Goal: Obtain resource: Download file/media

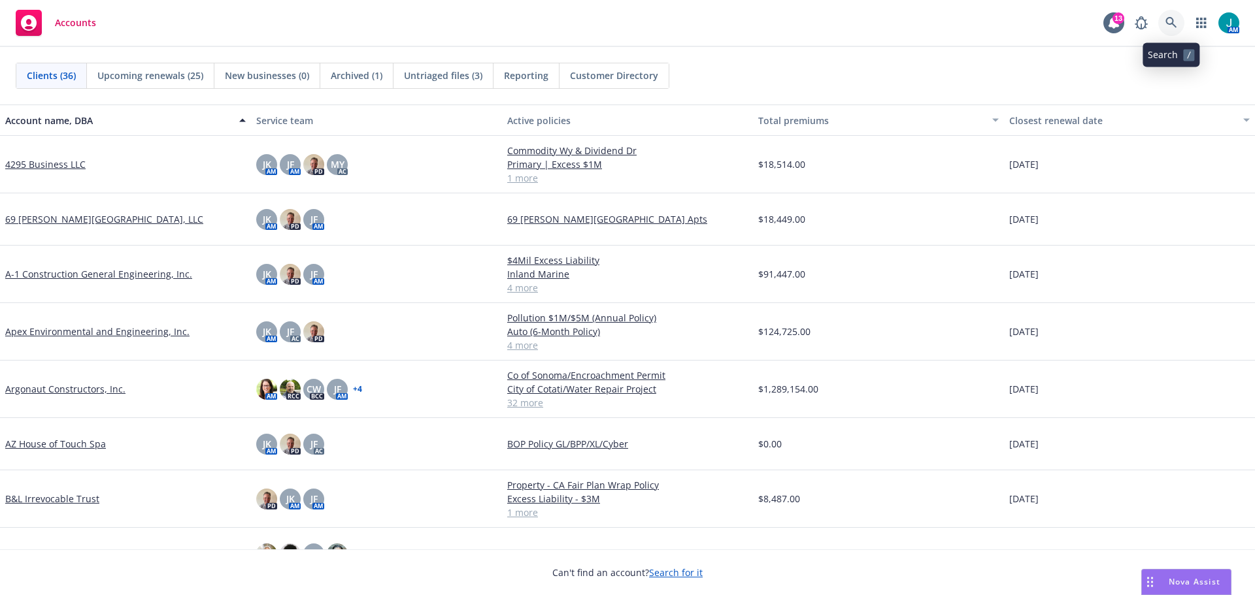
click at [1168, 20] on icon at bounding box center [1171, 23] width 12 height 12
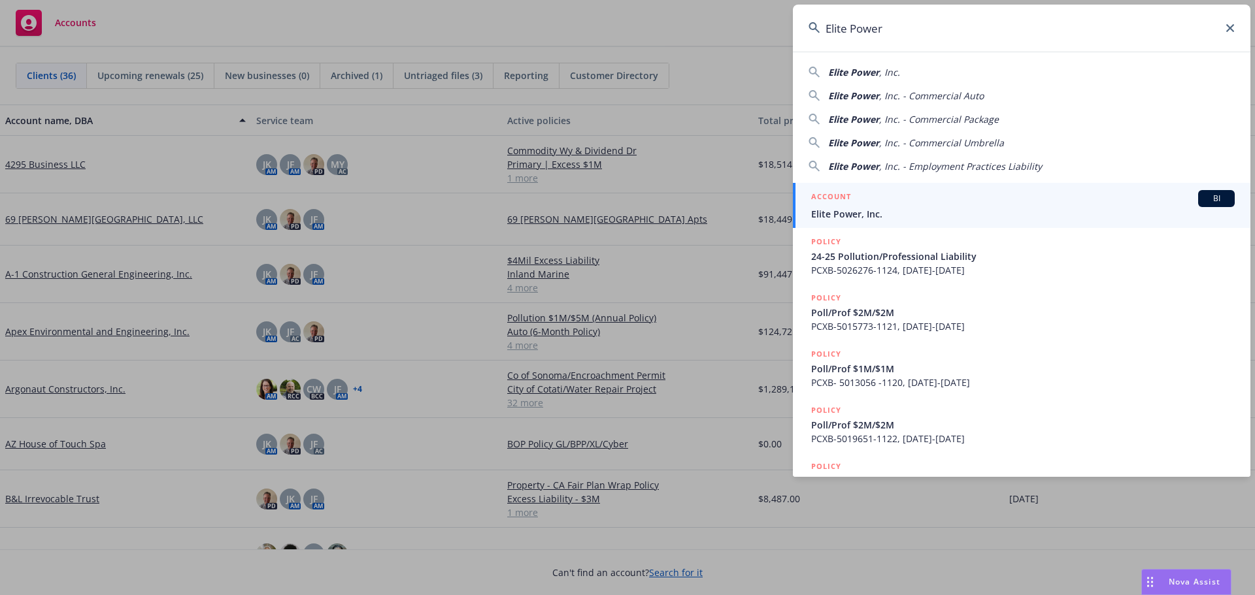
type input "Elite Power"
click at [1203, 197] on span "BI" at bounding box center [1216, 199] width 26 height 12
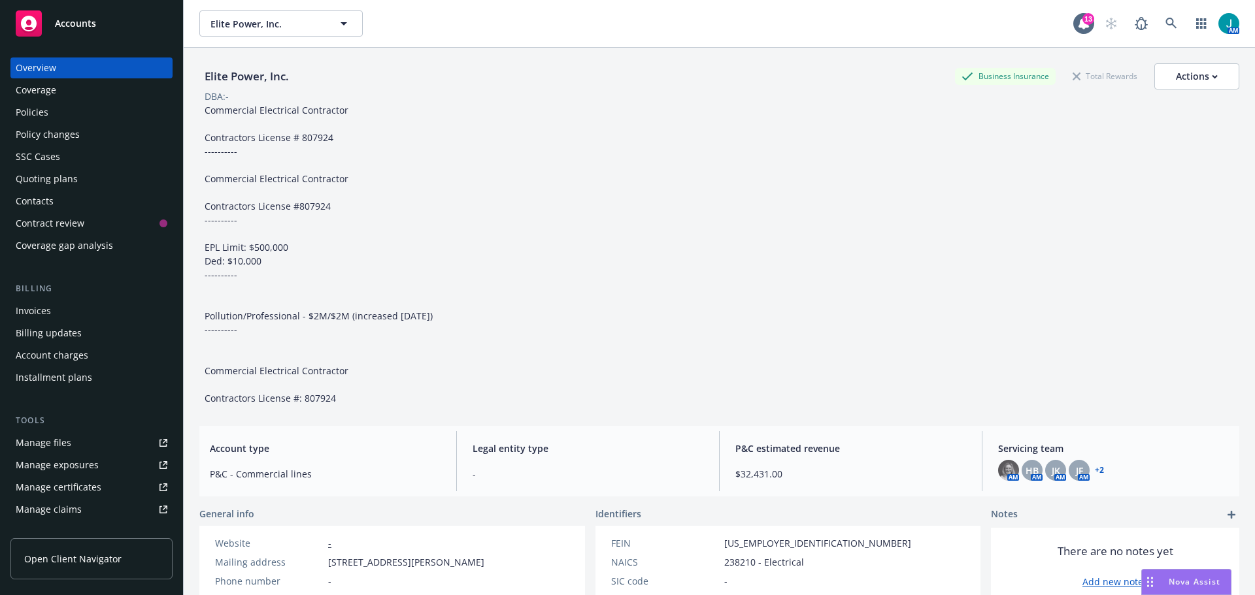
click at [42, 107] on div "Policies" at bounding box center [32, 112] width 33 height 21
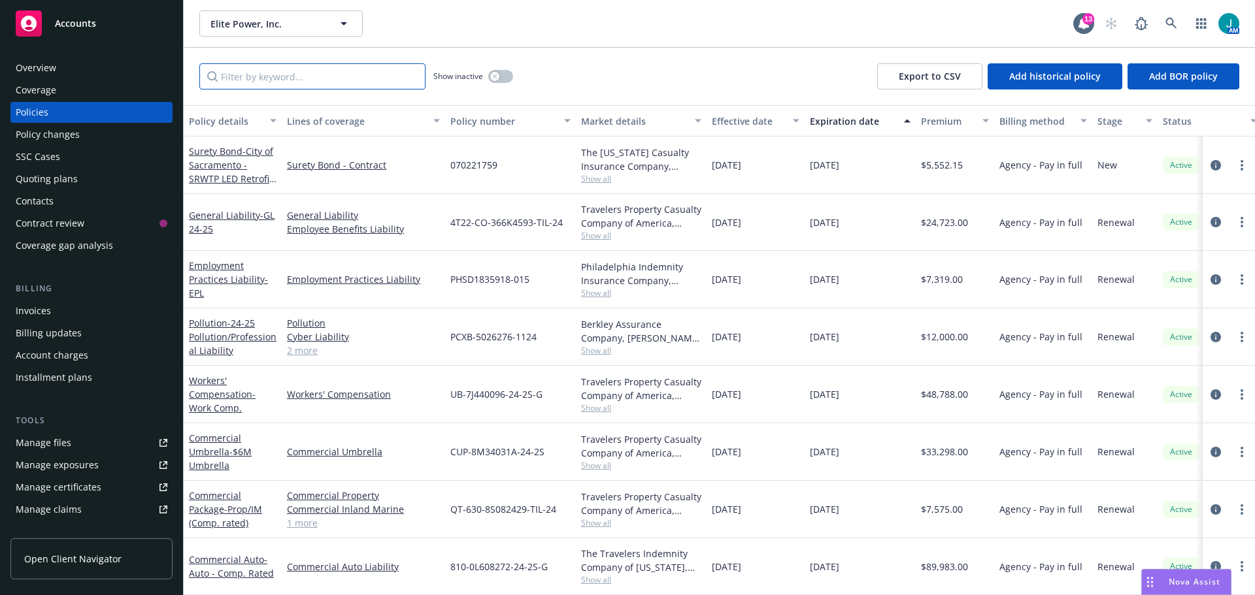
click at [241, 71] on input "Filter by keyword..." at bounding box center [312, 76] width 226 height 26
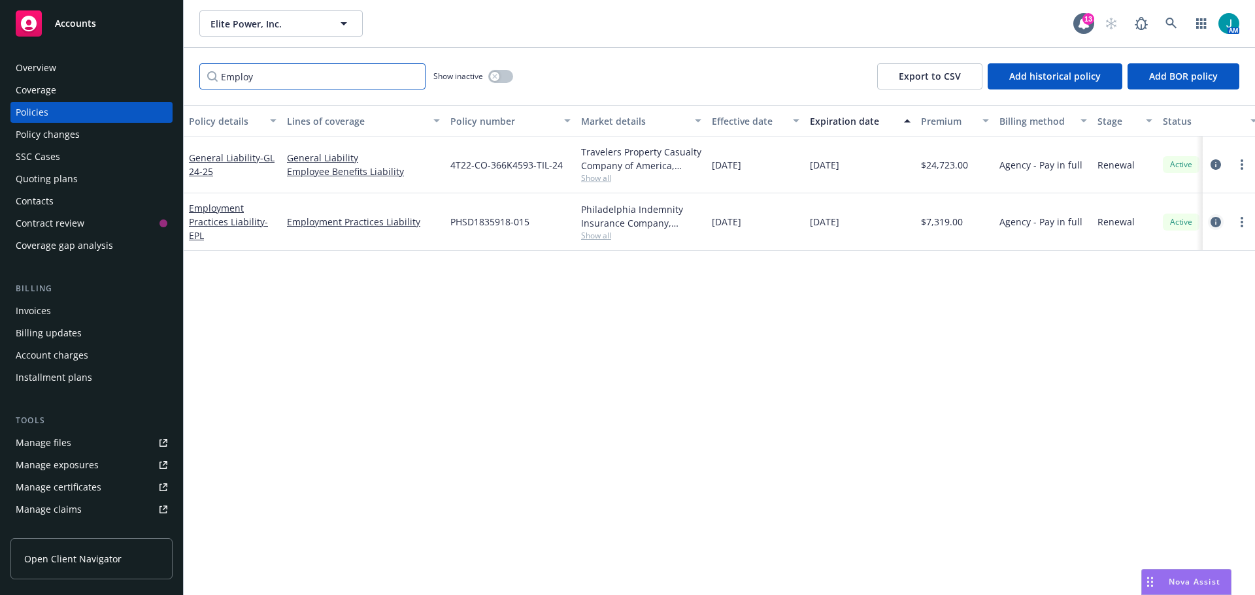
type input "Employ"
click at [1211, 227] on icon "circleInformation" at bounding box center [1215, 222] width 10 height 10
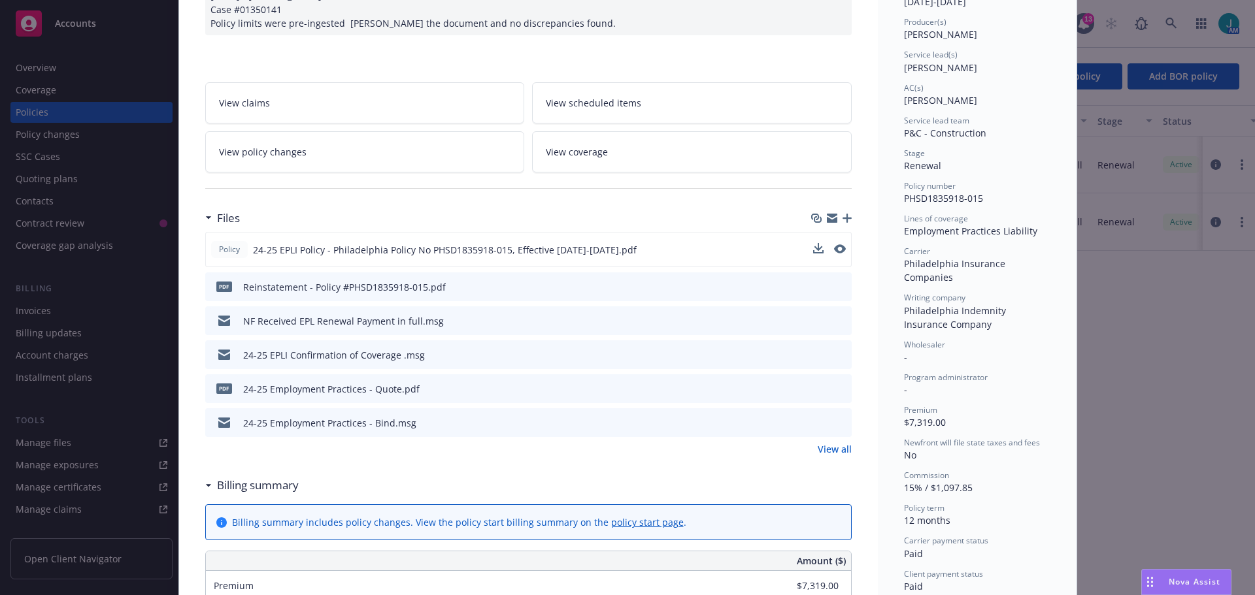
scroll to position [196, 0]
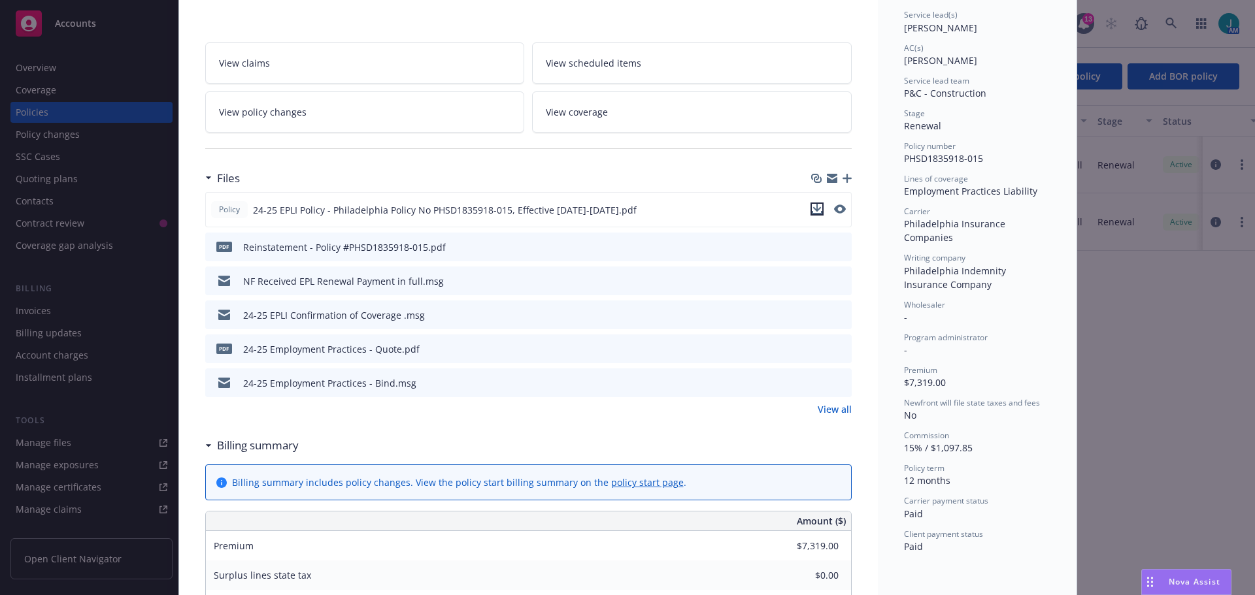
click at [815, 210] on icon "download file" at bounding box center [817, 209] width 10 height 10
click at [148, 195] on div "Policy Employment Practices Liability - EPL [DATE] - [PERSON_NAME] Case #013501…" at bounding box center [627, 297] width 1255 height 595
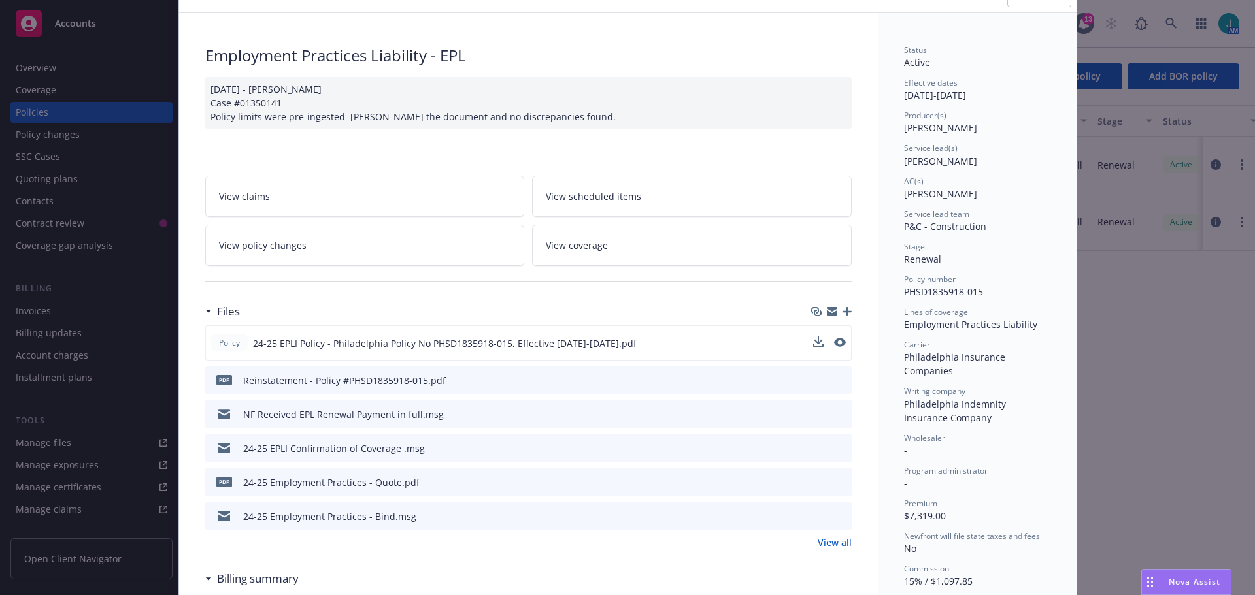
scroll to position [0, 0]
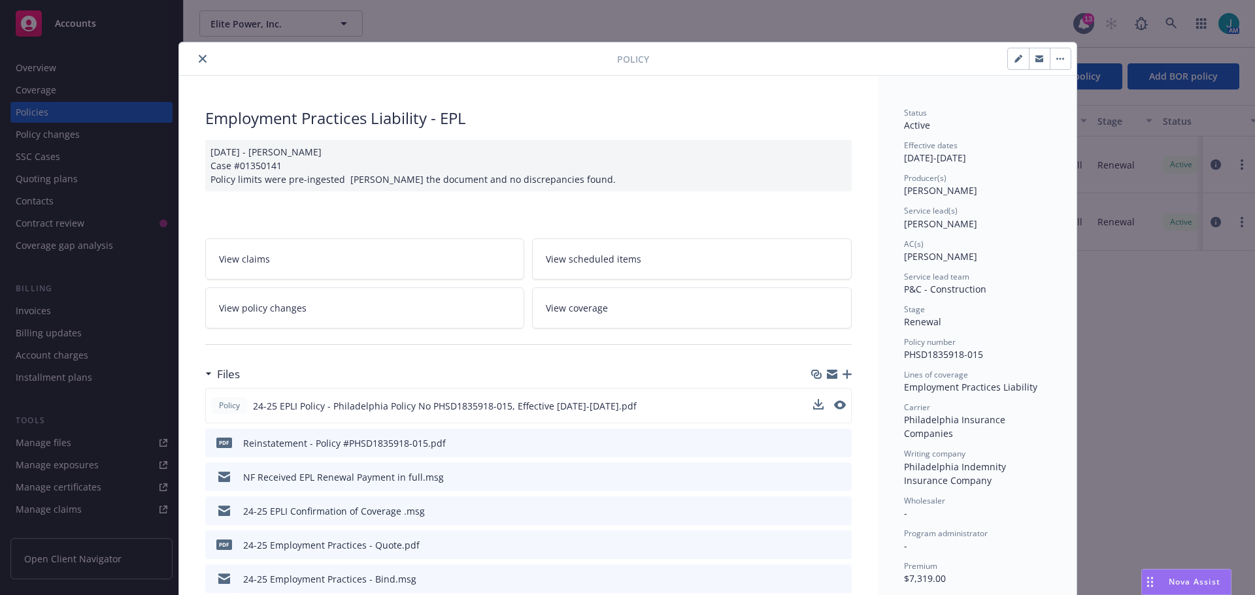
click at [195, 63] on button "close" at bounding box center [203, 59] width 16 height 16
